Goal: Task Accomplishment & Management: Use online tool/utility

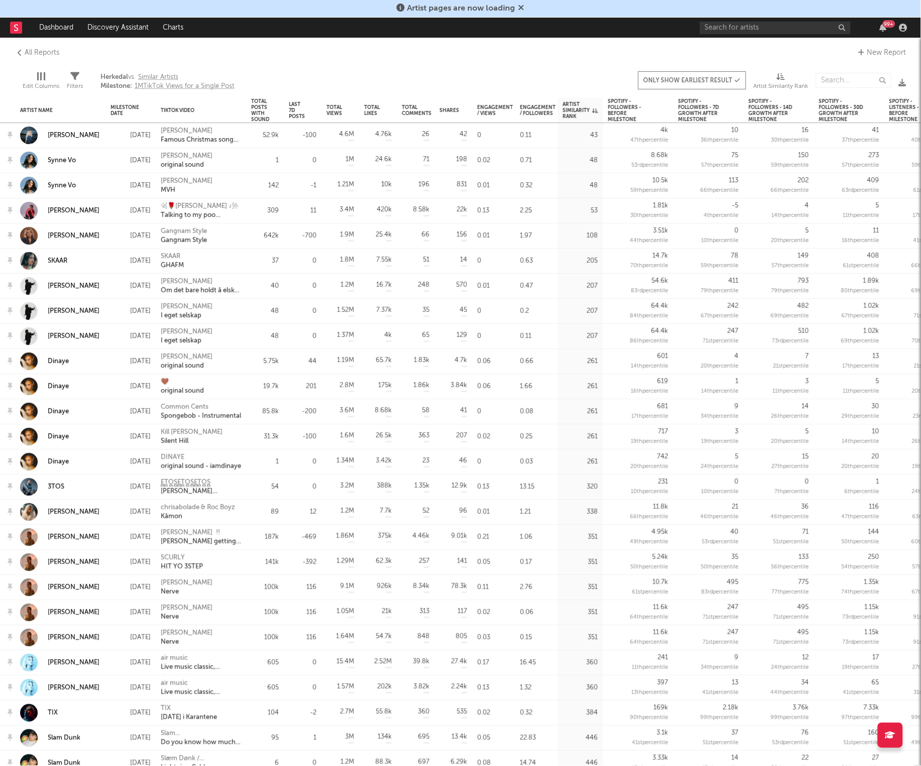
click at [16, 30] on rect at bounding box center [16, 28] width 12 height 12
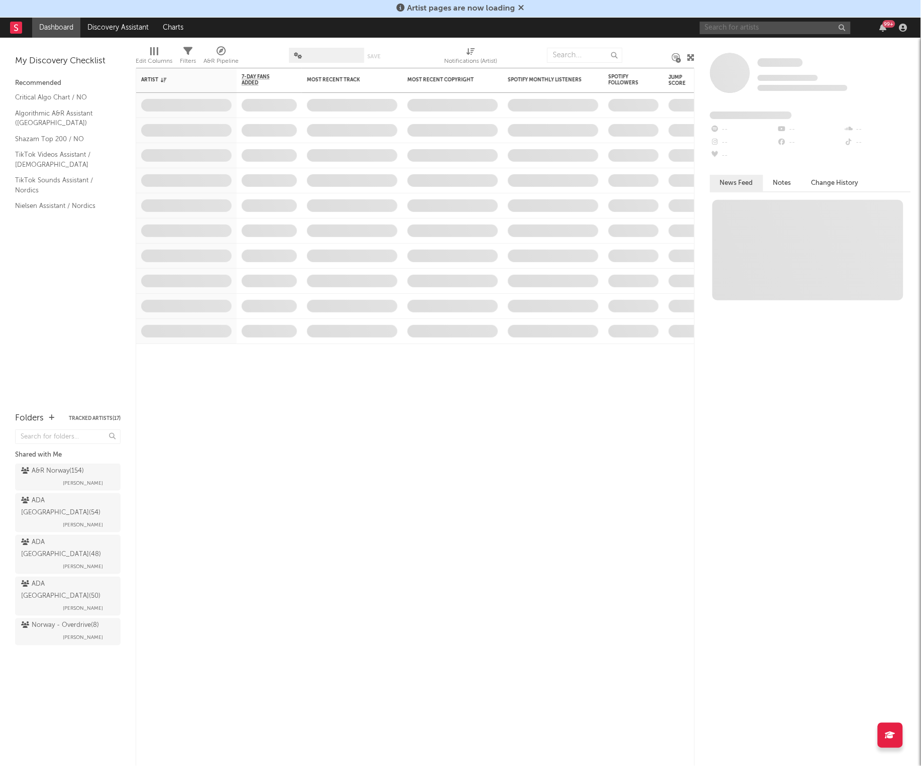
click at [761, 31] on input "text" at bounding box center [775, 28] width 151 height 13
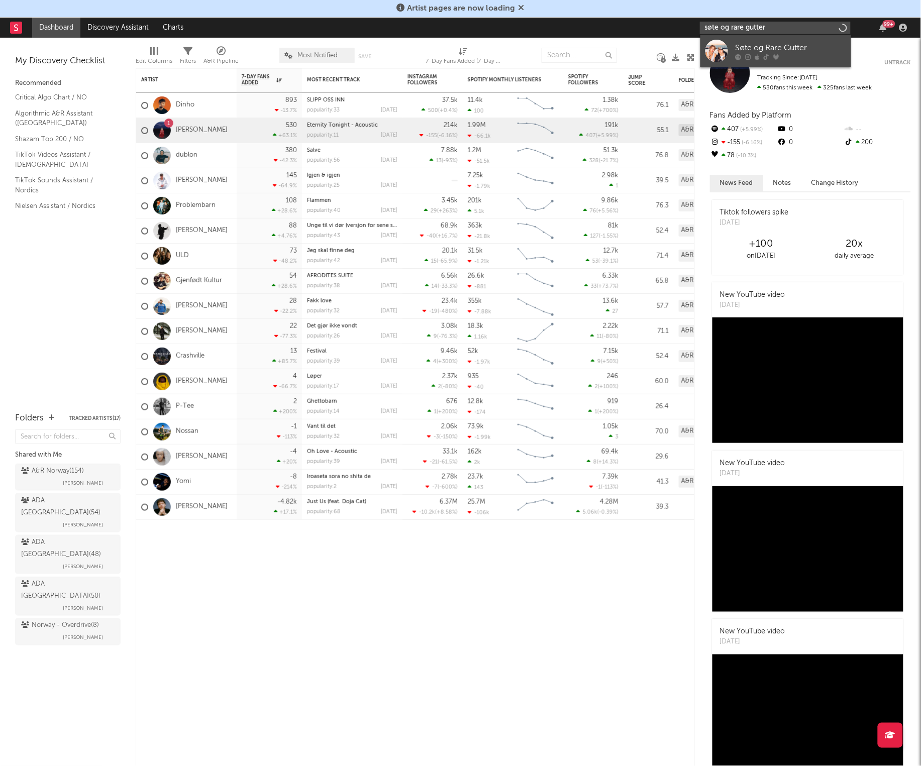
type input "søte og rare gutter"
click at [722, 49] on div at bounding box center [716, 51] width 23 height 23
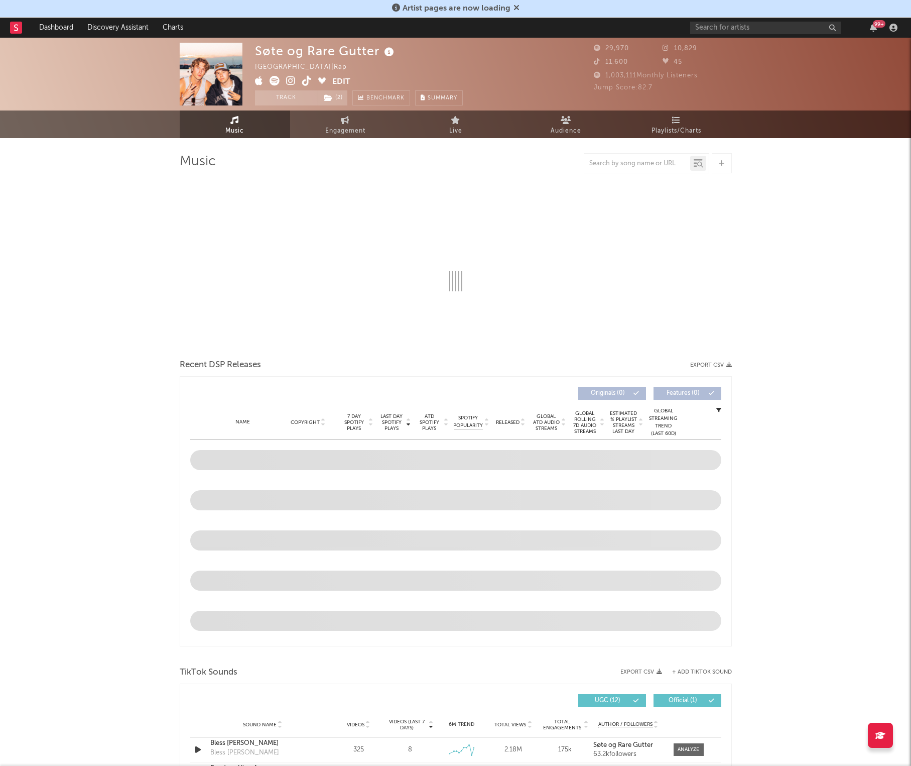
select select "6m"
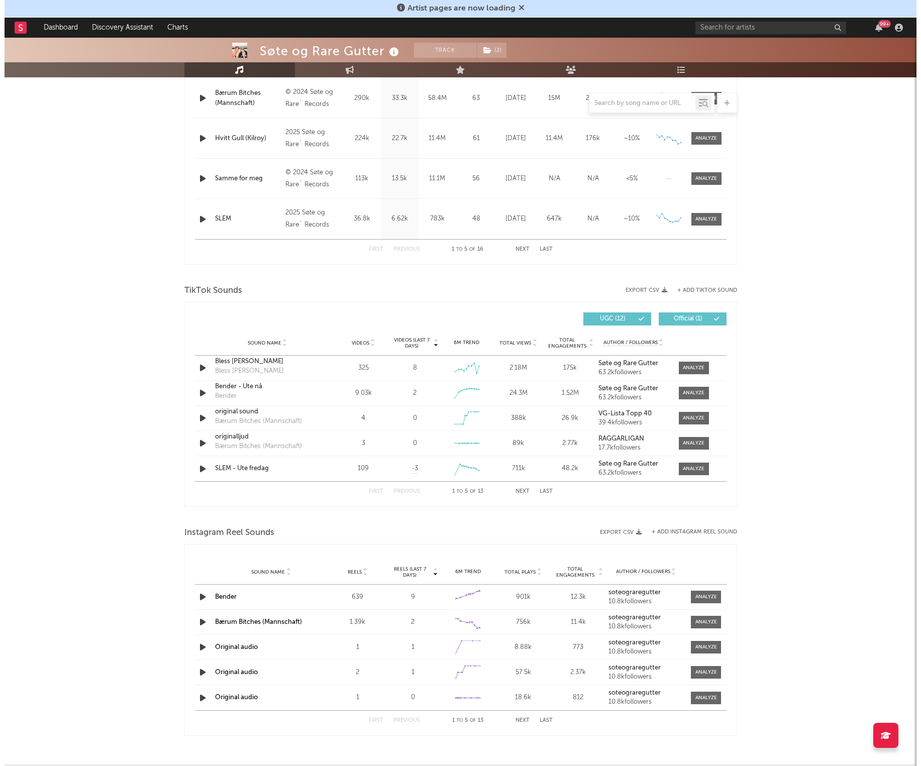
scroll to position [483, 0]
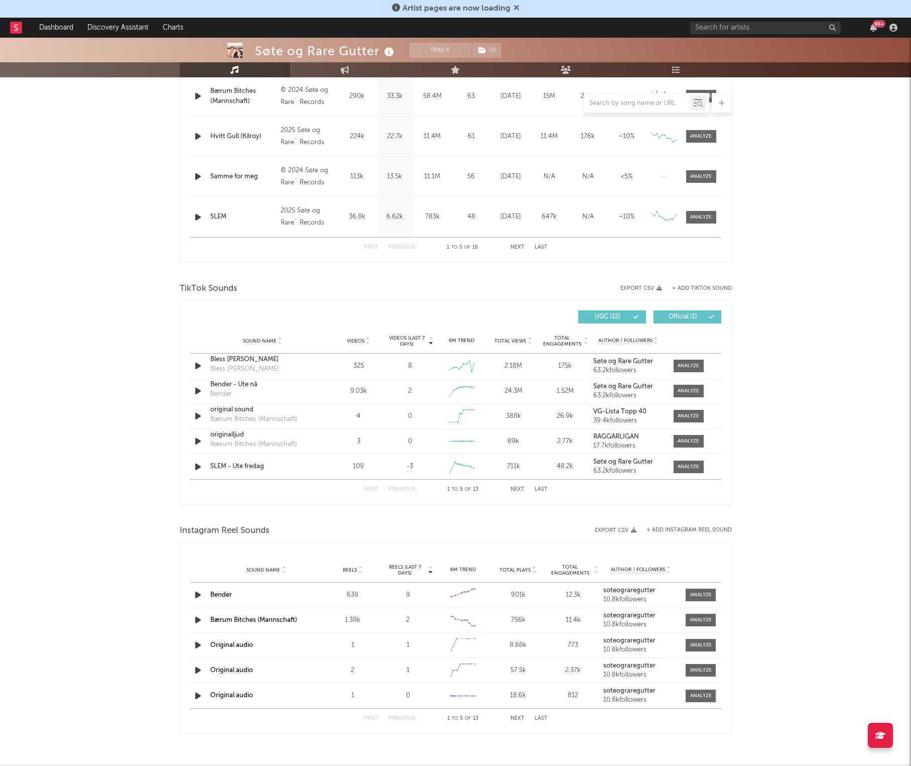
click at [512, 716] on button "Next" at bounding box center [518, 719] width 14 height 6
click at [517, 717] on button "Next" at bounding box center [518, 719] width 14 height 6
click at [692, 530] on button "+ Add Instagram Reel Sound" at bounding box center [689, 530] width 85 height 6
